Goal: Task Accomplishment & Management: Use online tool/utility

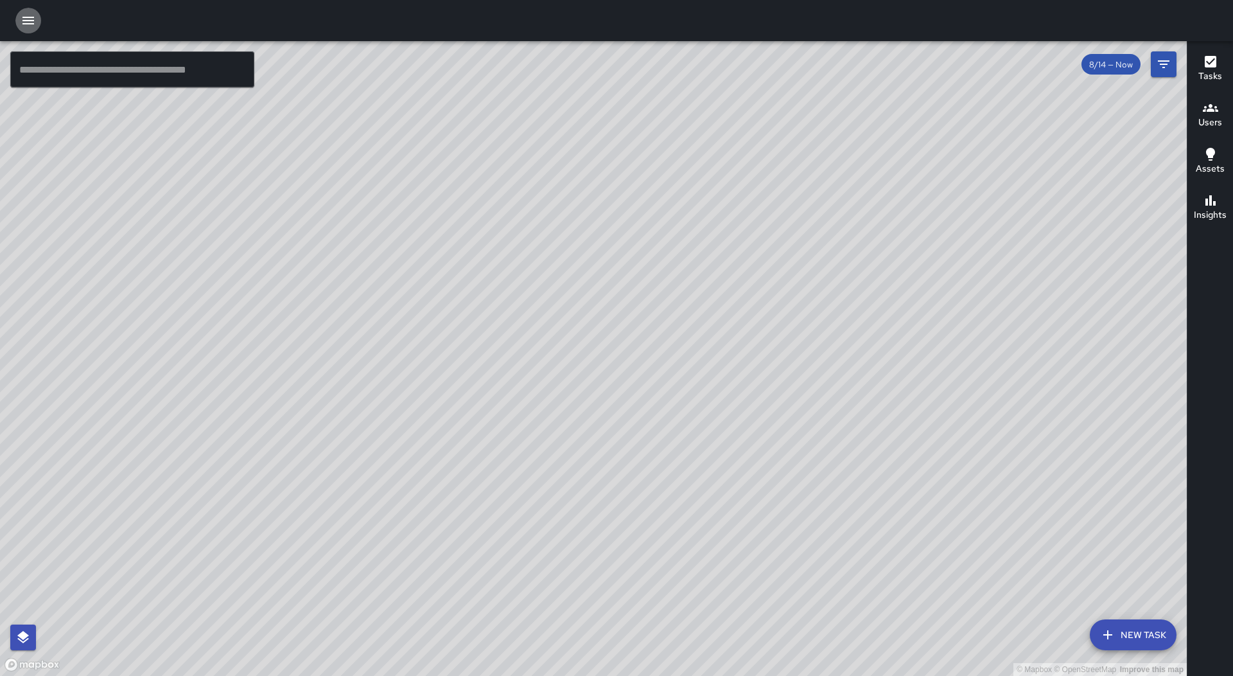
click at [17, 16] on button "button" at bounding box center [28, 21] width 26 height 26
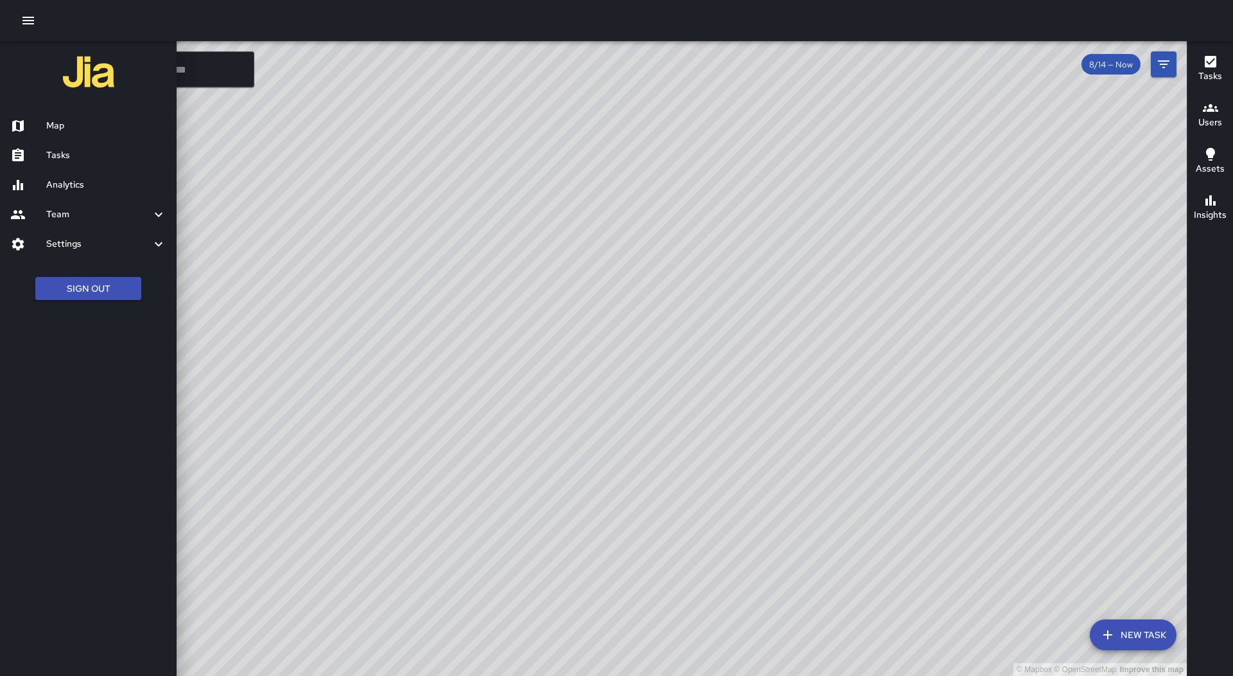
click at [23, 19] on icon "button" at bounding box center [28, 20] width 15 height 15
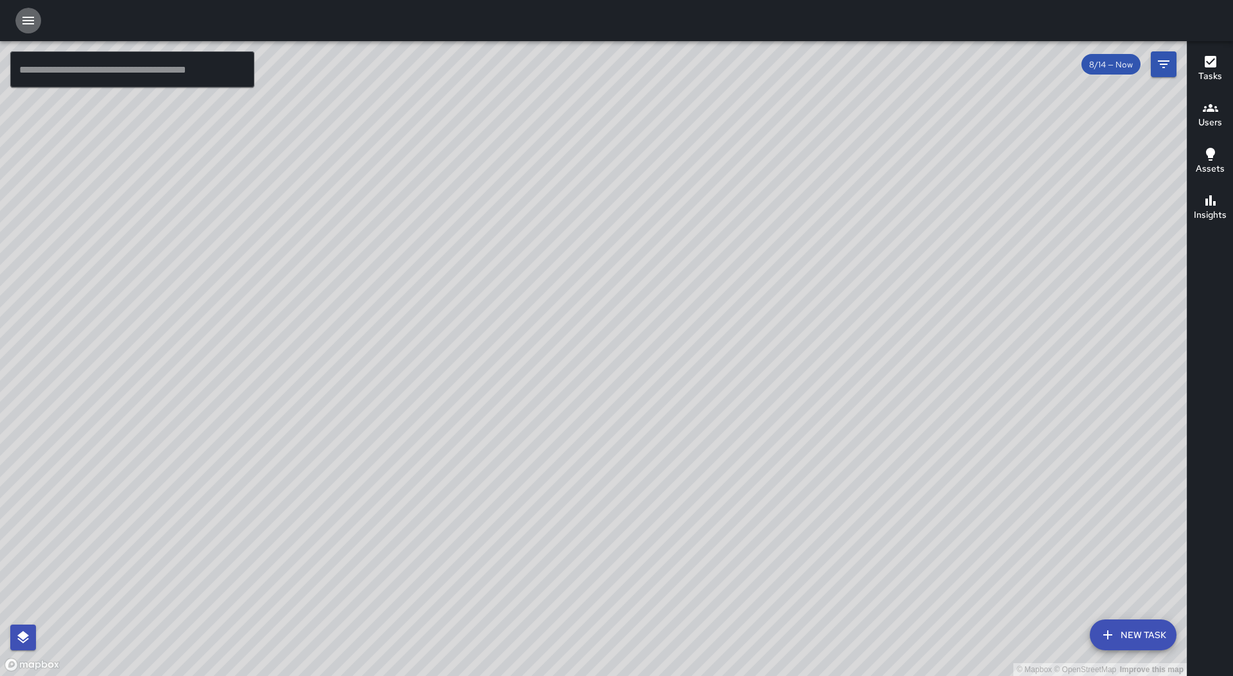
click at [23, 19] on icon "button" at bounding box center [28, 20] width 15 height 15
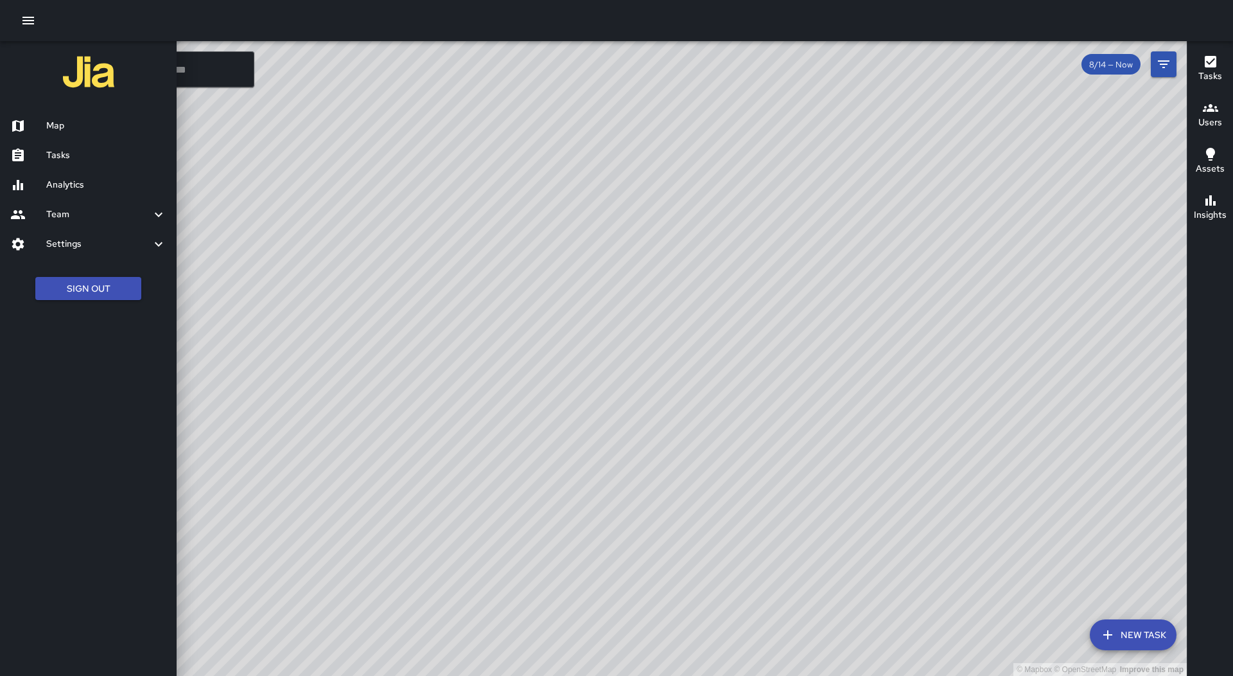
click at [100, 168] on link "Tasks" at bounding box center [88, 156] width 177 height 30
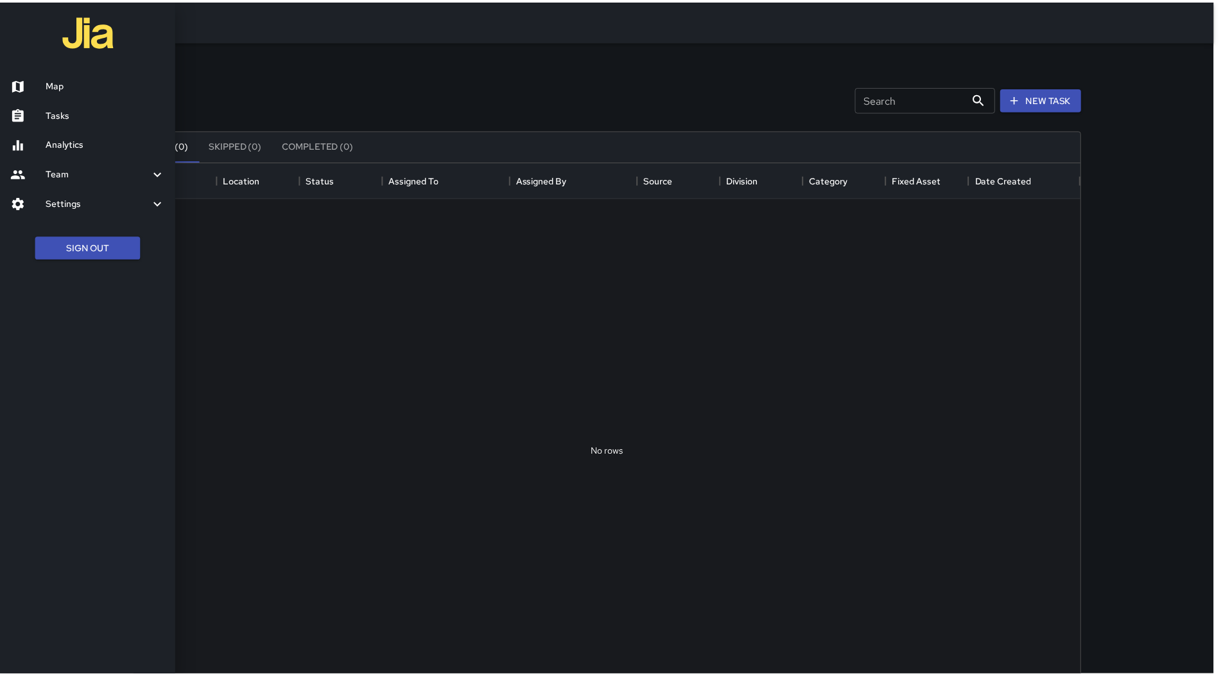
scroll to position [534, 945]
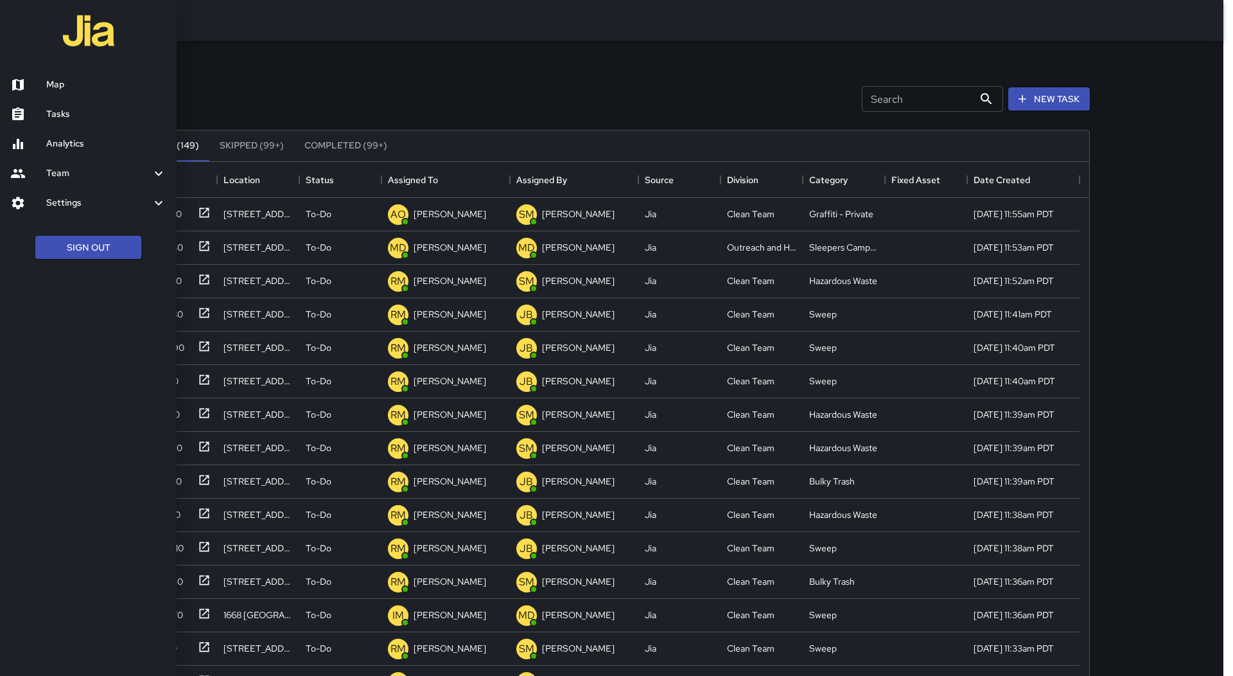
click at [473, 179] on div at bounding box center [616, 338] width 1233 height 676
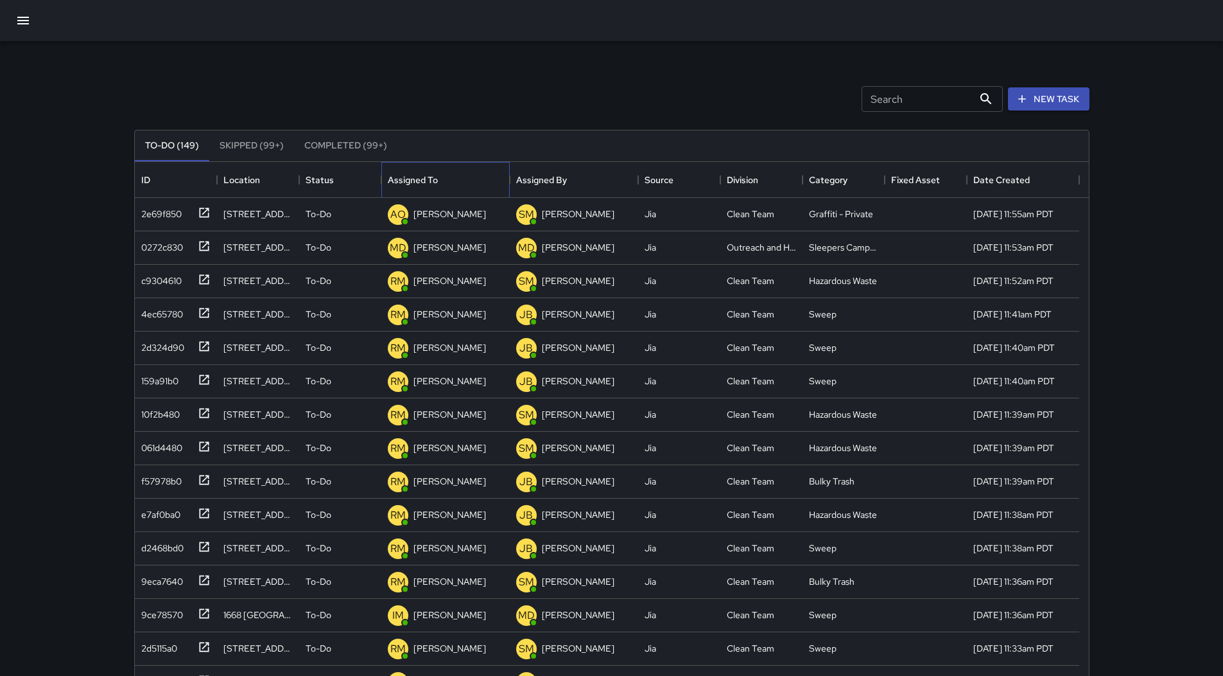
click at [473, 179] on div "Assigned To" at bounding box center [446, 180] width 116 height 36
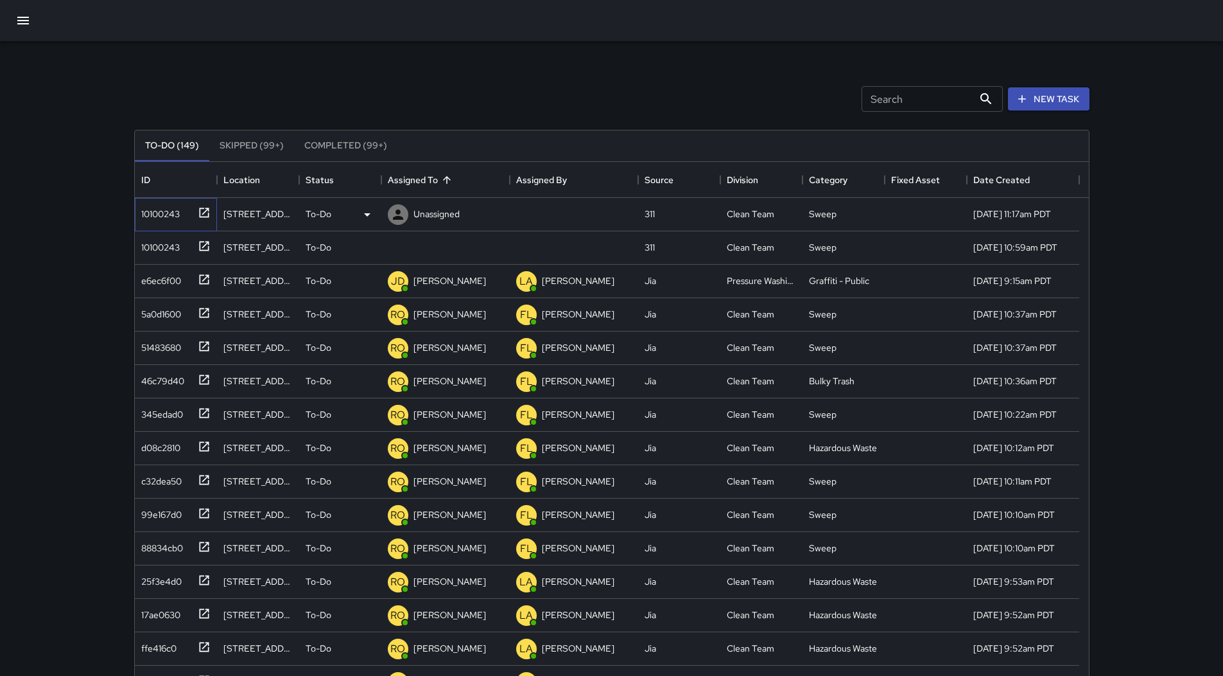
click at [173, 205] on div "10100243" at bounding box center [158, 211] width 44 height 18
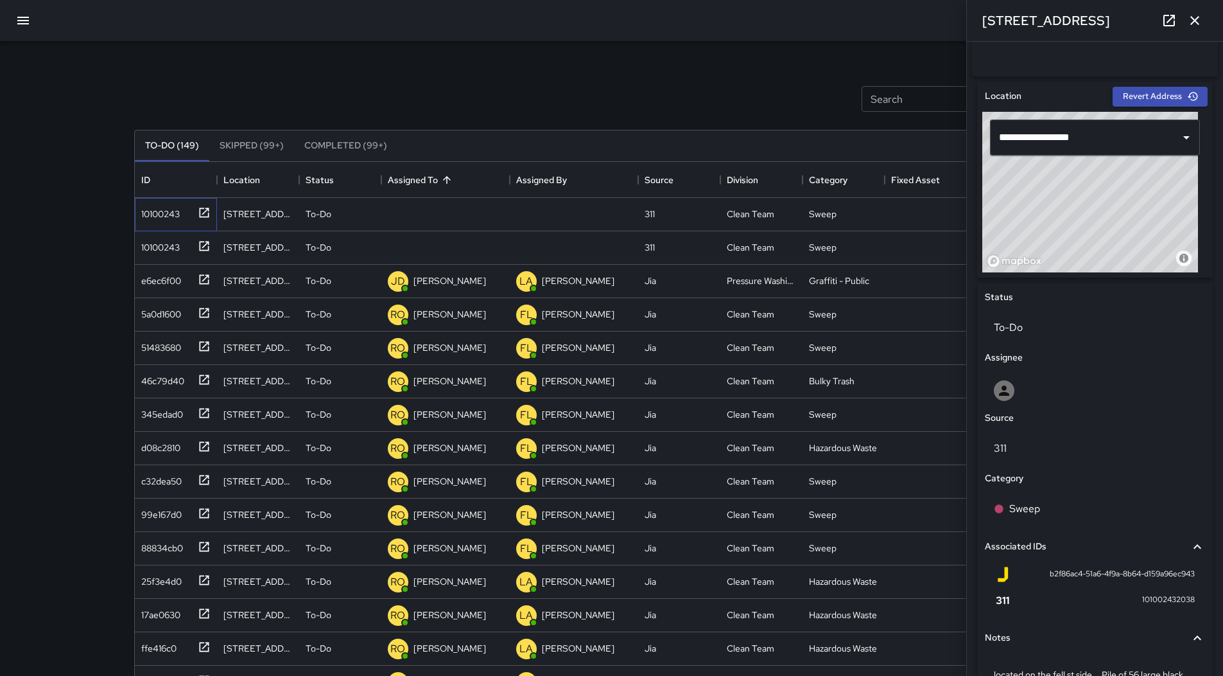
scroll to position [489, 0]
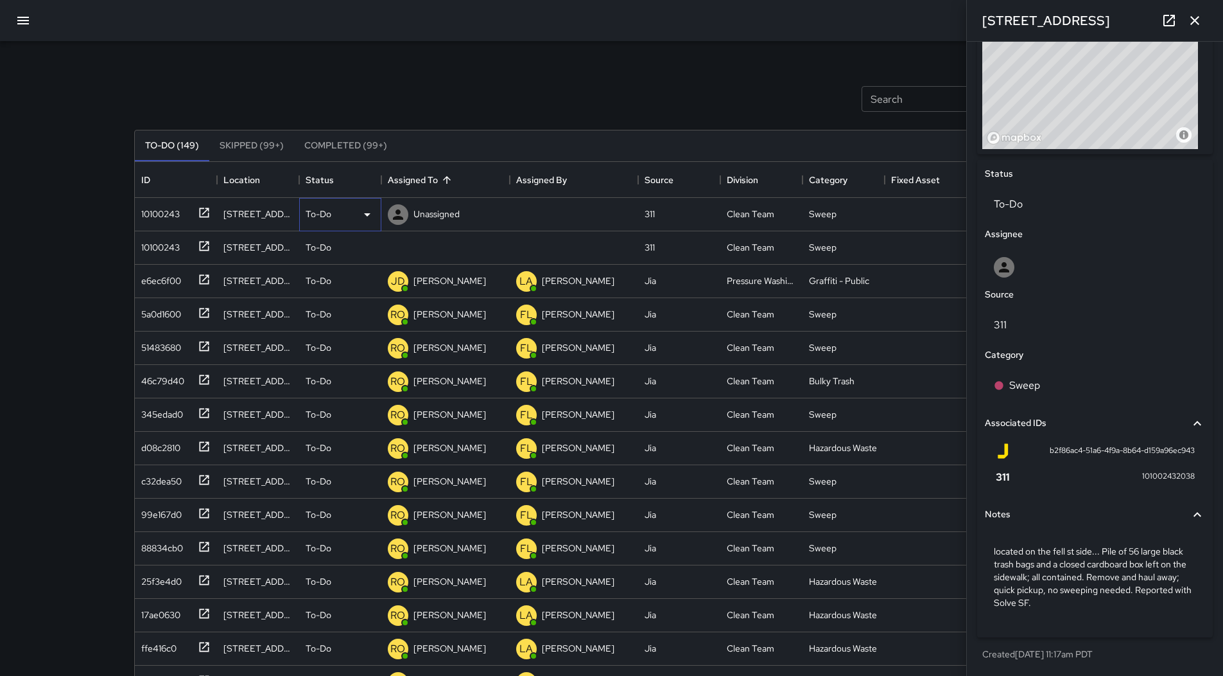
click at [360, 216] on icon at bounding box center [367, 214] width 15 height 15
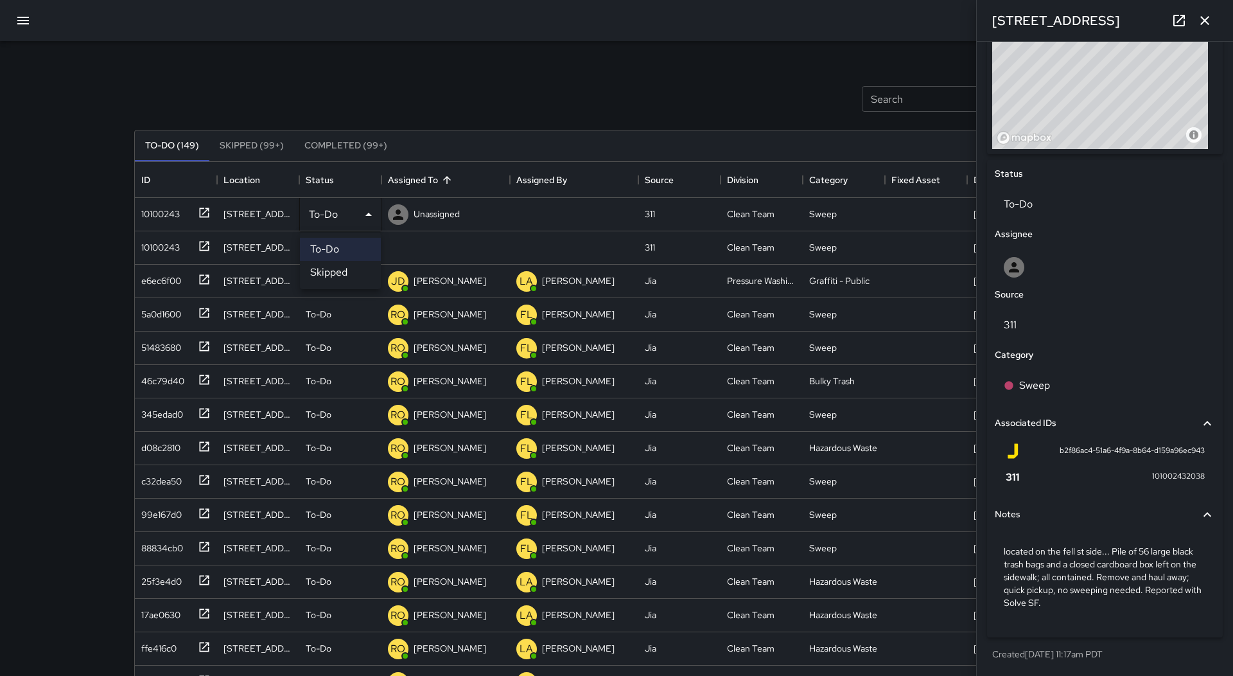
click at [349, 272] on li "Skipped" at bounding box center [340, 272] width 81 height 23
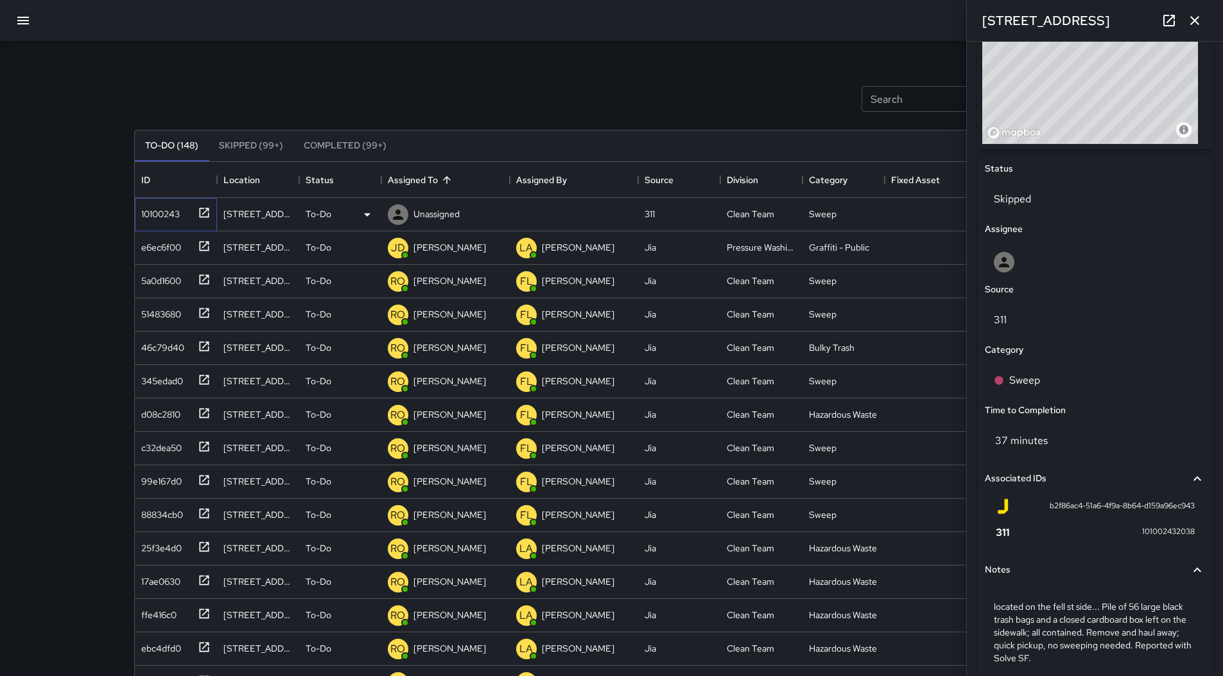
click at [162, 212] on div "10100243" at bounding box center [158, 211] width 44 height 18
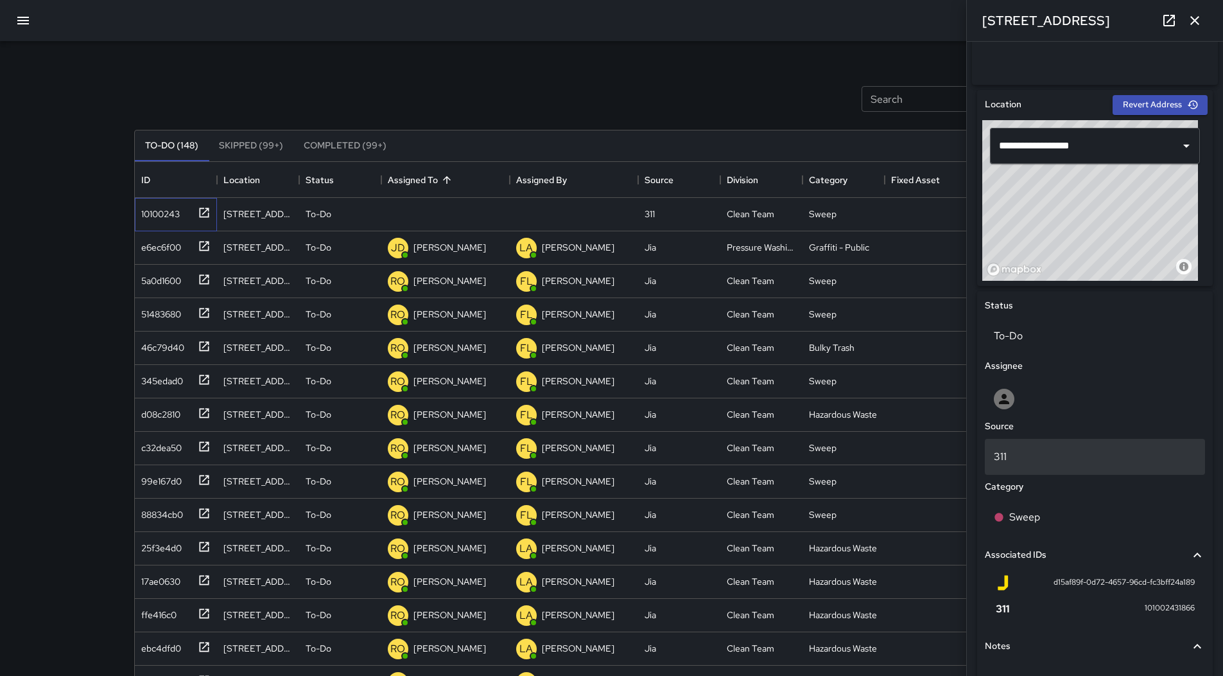
scroll to position [374, 0]
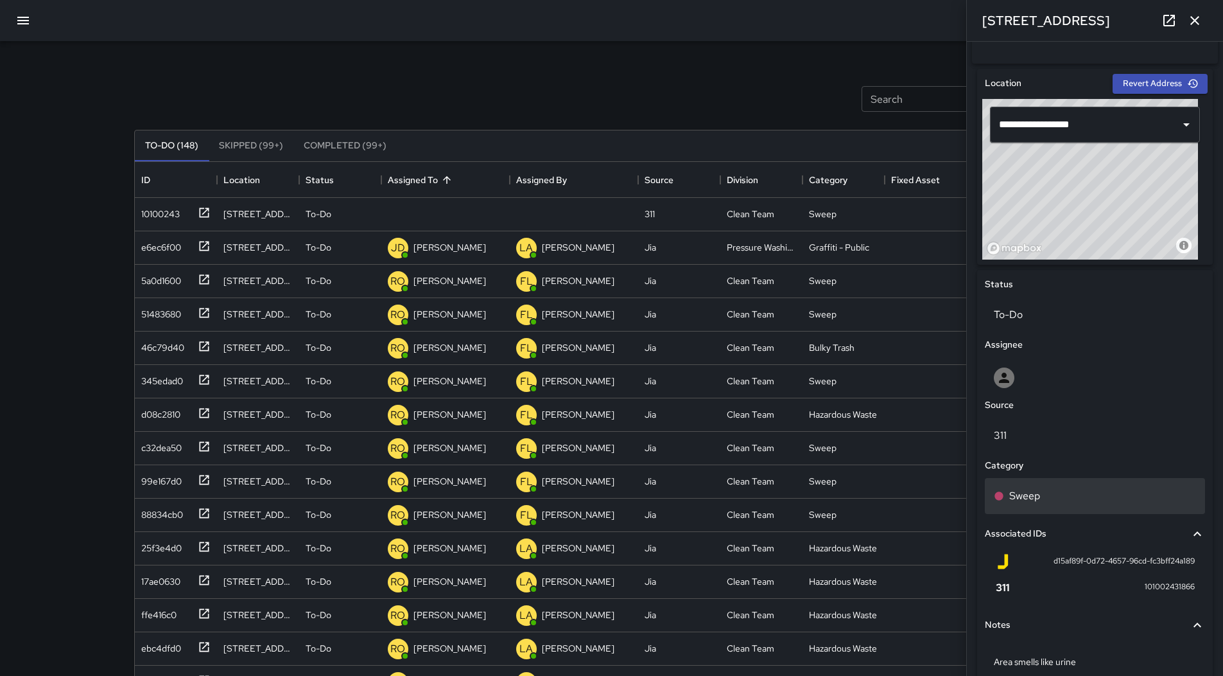
click at [1074, 503] on div "Sweep" at bounding box center [1095, 495] width 202 height 15
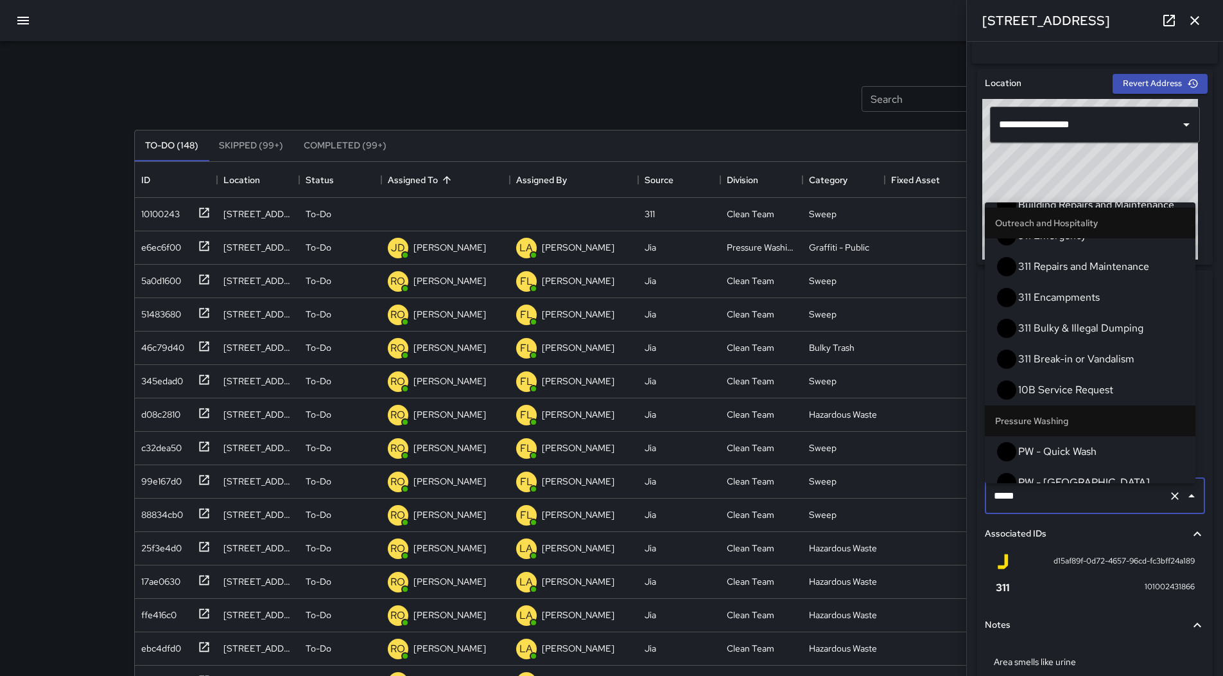
scroll to position [899, 0]
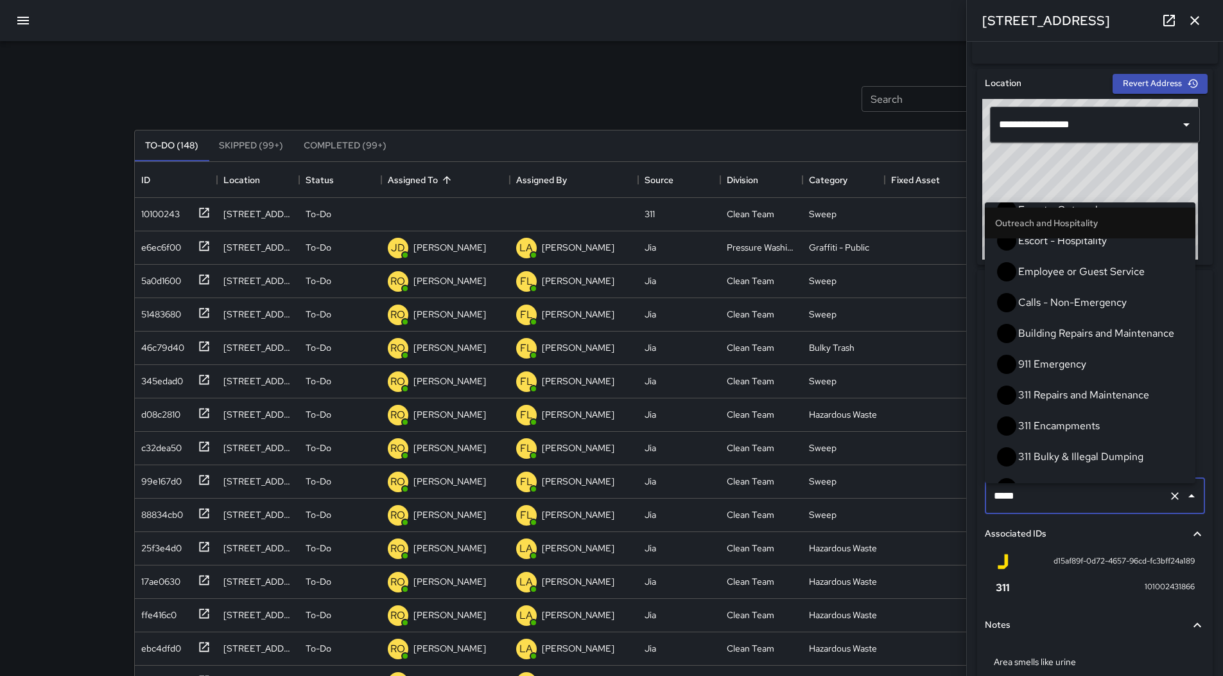
click at [1087, 572] on span "PW - Quick Wash" at bounding box center [1101, 579] width 167 height 15
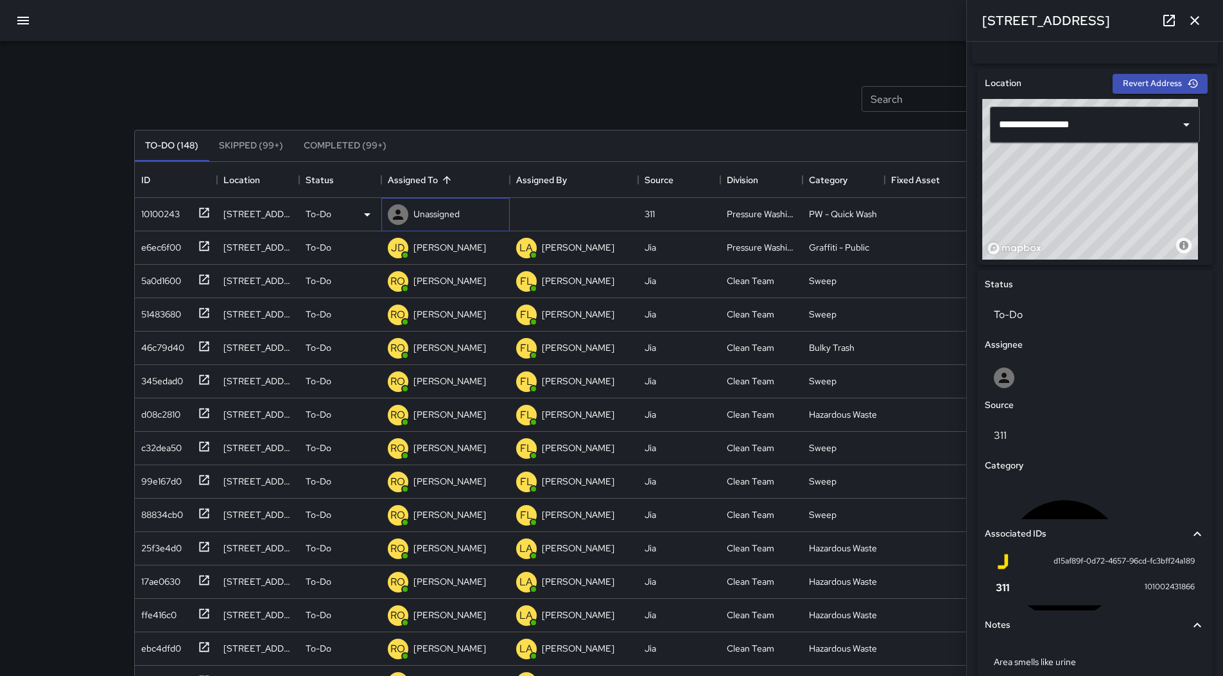
click at [447, 203] on div "Unassigned" at bounding box center [423, 215] width 77 height 26
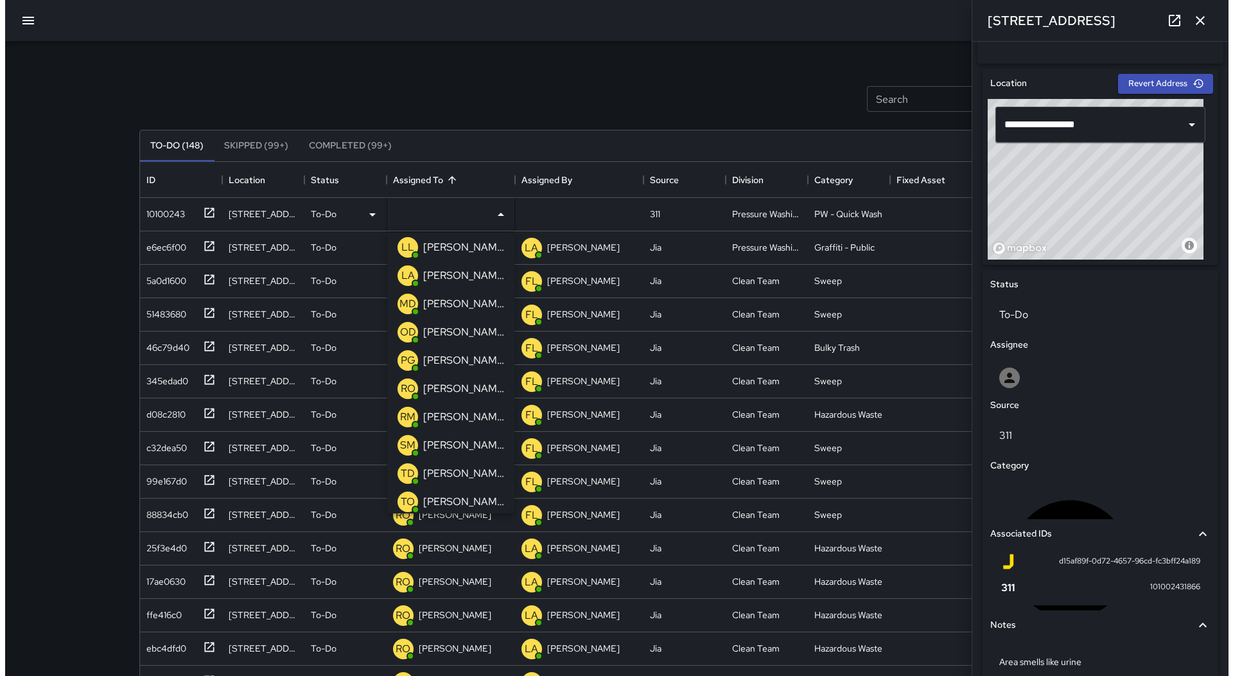
scroll to position [321, 0]
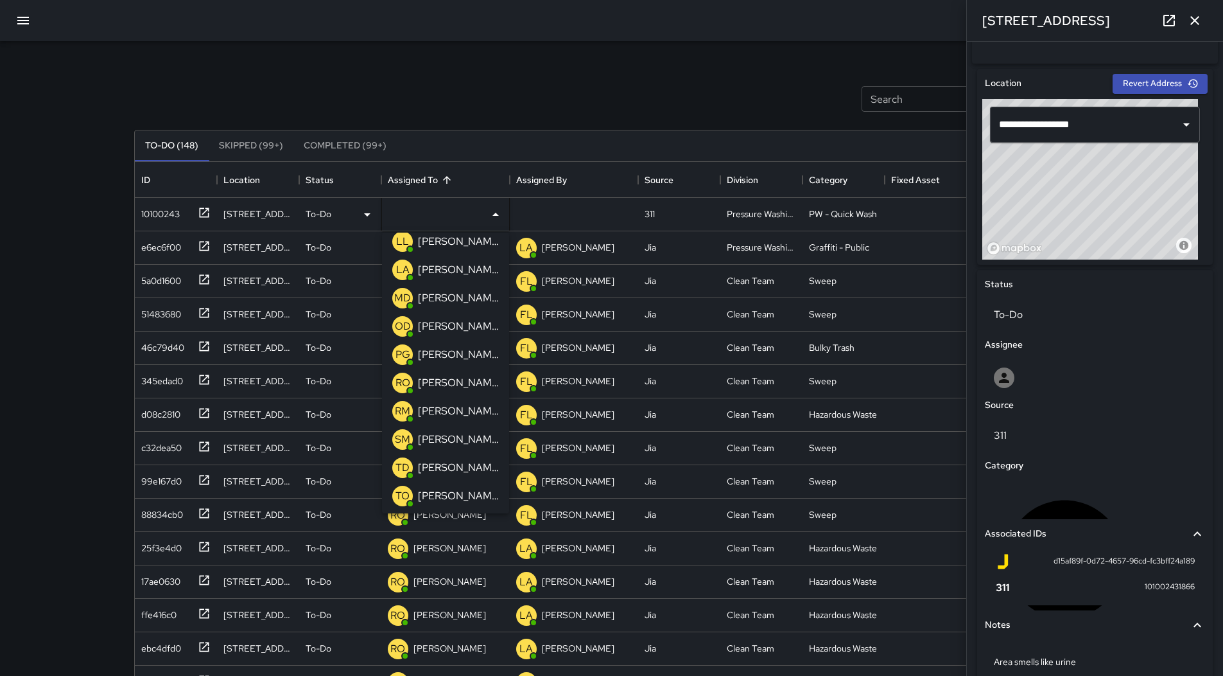
click at [432, 317] on div "[PERSON_NAME]" at bounding box center [458, 326] width 86 height 21
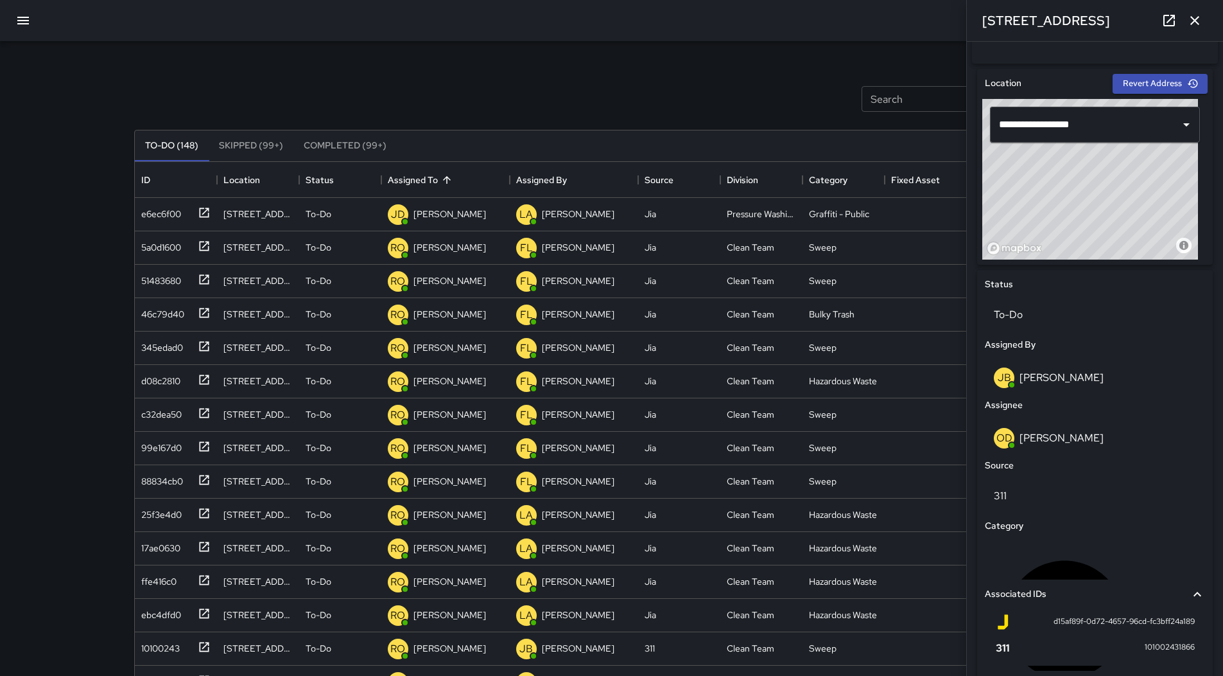
click at [28, 26] on icon "button" at bounding box center [22, 20] width 15 height 15
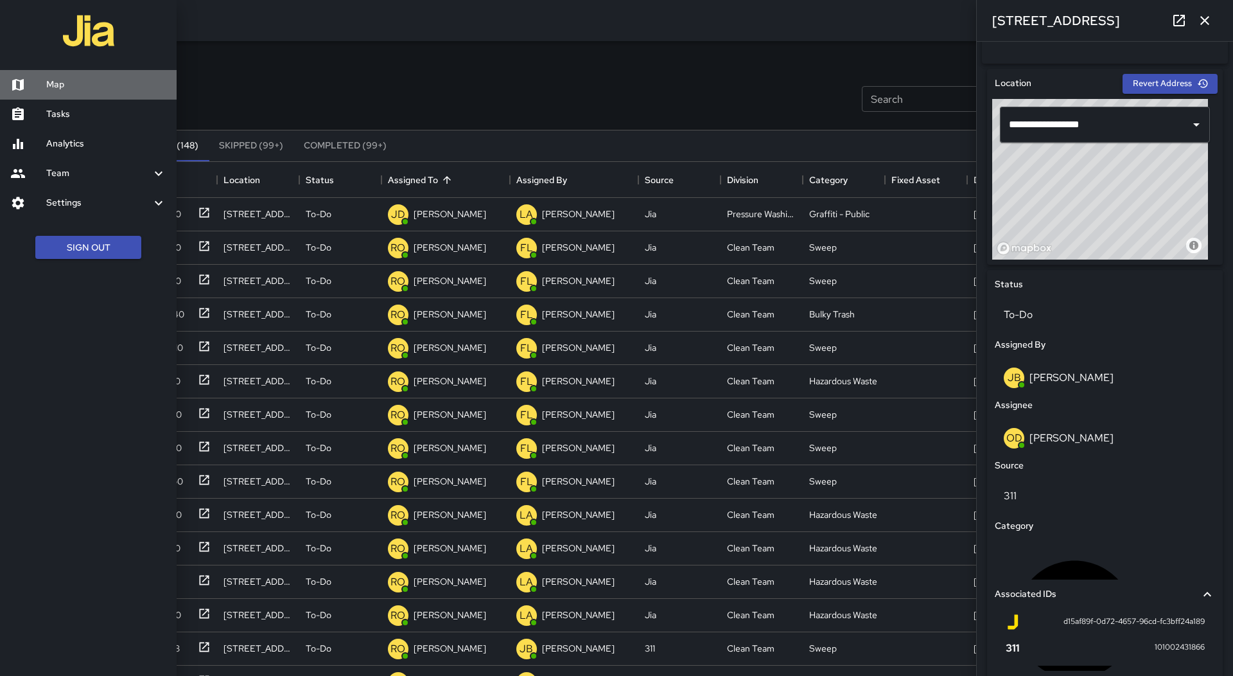
click at [58, 81] on h6 "Map" at bounding box center [106, 85] width 120 height 14
